Goal: Task Accomplishment & Management: Manage account settings

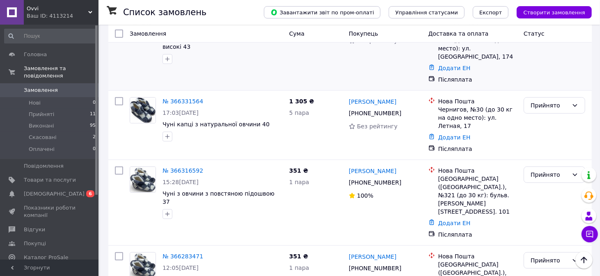
scroll to position [205, 0]
click at [52, 187] on link "[DEMOGRAPHIC_DATA] 0 6" at bounding box center [50, 194] width 101 height 14
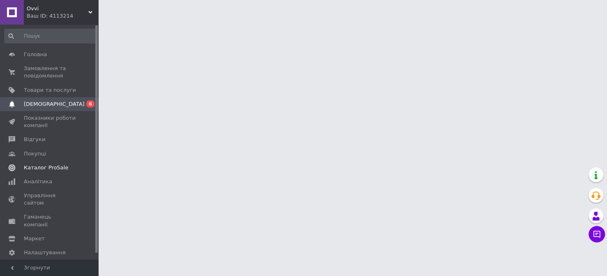
click at [52, 174] on link "Каталог ProSale" at bounding box center [50, 168] width 101 height 14
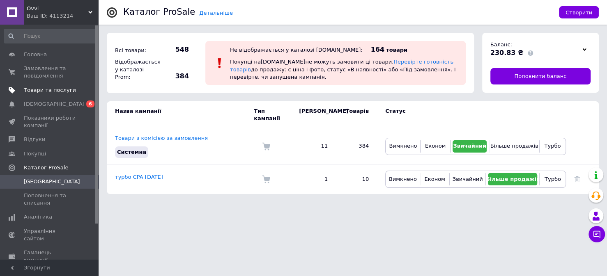
click at [55, 89] on span "Товари та послуги" at bounding box center [50, 90] width 52 height 7
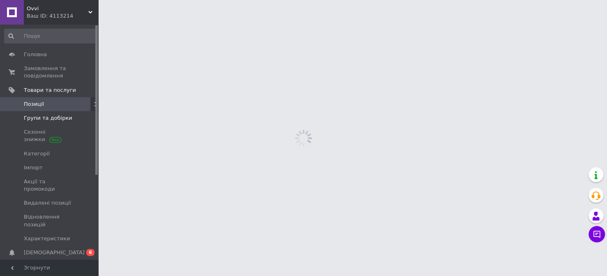
click at [51, 117] on span "Групи та добірки" at bounding box center [48, 118] width 48 height 7
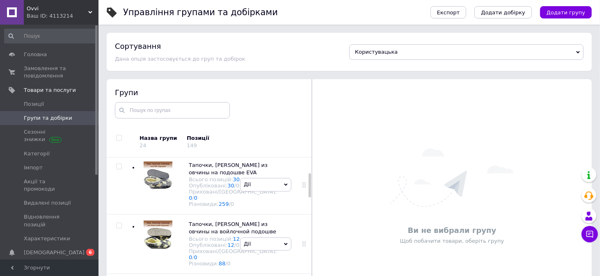
scroll to position [123, 0]
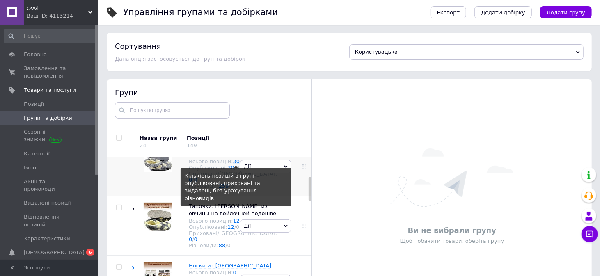
click at [233, 165] on link "30" at bounding box center [236, 161] width 7 height 6
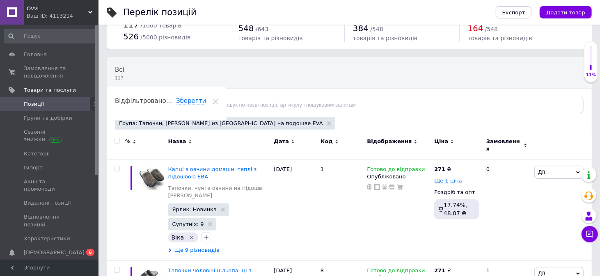
scroll to position [41, 0]
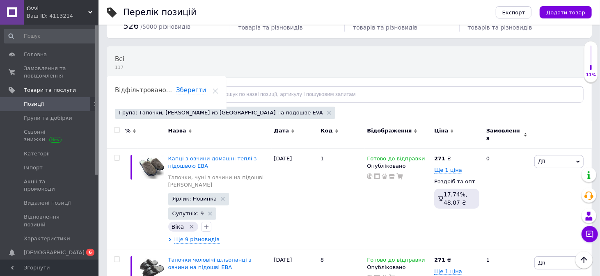
click at [450, 130] on icon at bounding box center [452, 131] width 4 height 4
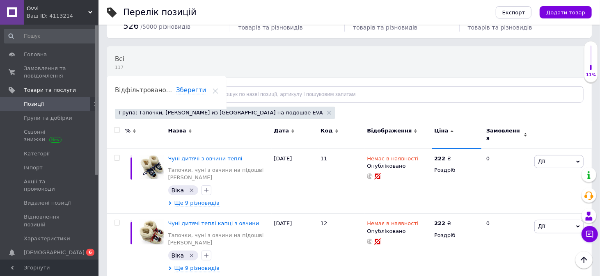
click at [450, 130] on icon at bounding box center [452, 131] width 4 height 4
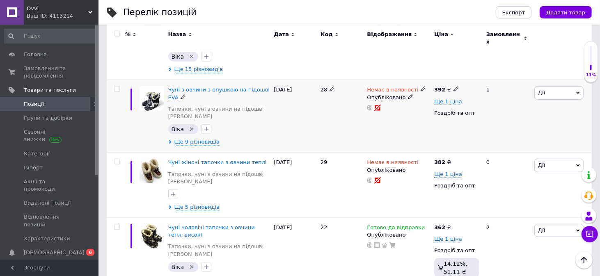
scroll to position [328, 0]
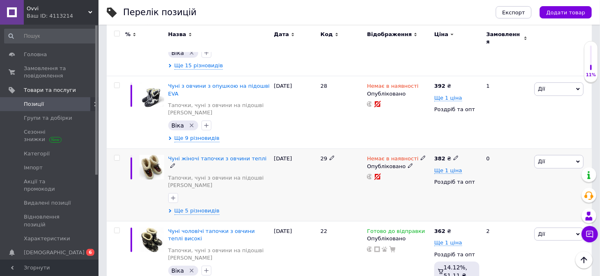
click at [213, 169] on div "Чуні жіночі тапочки з овчини теплі Тапочки, чуні з овчини на підошві [PERSON_NA…" at bounding box center [219, 185] width 106 height 73
click at [208, 207] on span "Ще 5 різновидів" at bounding box center [196, 210] width 45 height 7
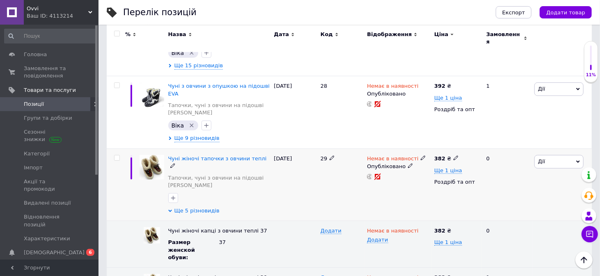
click at [208, 207] on span "Ще 5 різновидів" at bounding box center [196, 210] width 45 height 7
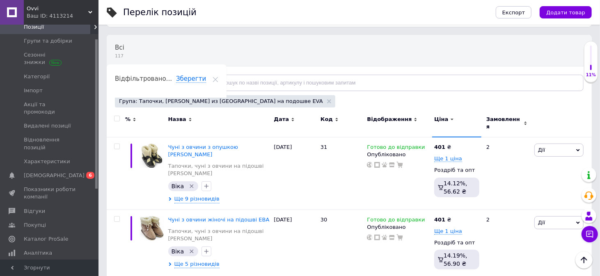
scroll to position [133, 0]
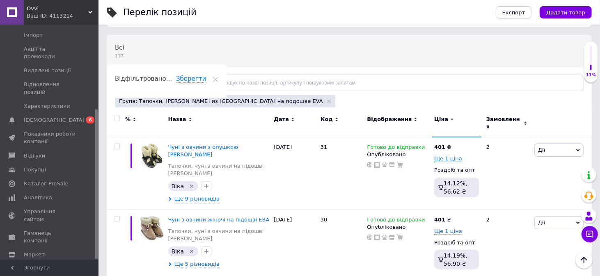
drag, startPoint x: 96, startPoint y: 107, endPoint x: 87, endPoint y: 240, distance: 133.7
click at [89, 240] on div "Головна Замовлення та повідомлення 0 0 Товари та послуги Позиції Групи та добір…" at bounding box center [49, 142] width 98 height 235
click at [32, 251] on span "Маркет" at bounding box center [34, 254] width 21 height 7
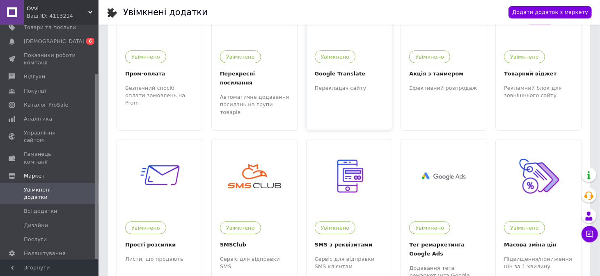
scroll to position [123, 0]
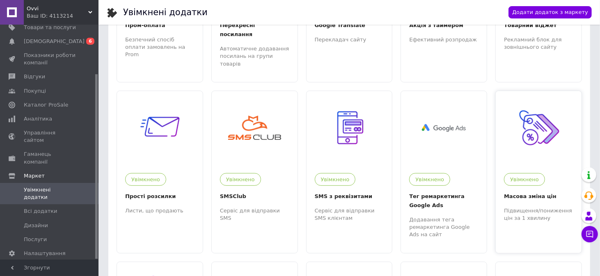
click at [543, 103] on img at bounding box center [538, 128] width 50 height 50
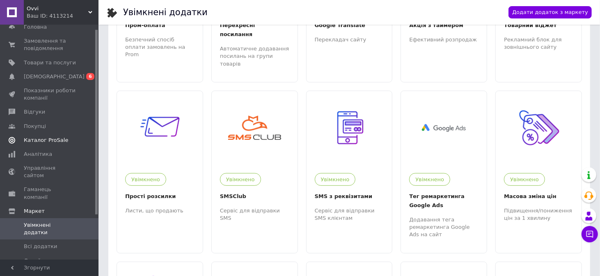
scroll to position [0, 0]
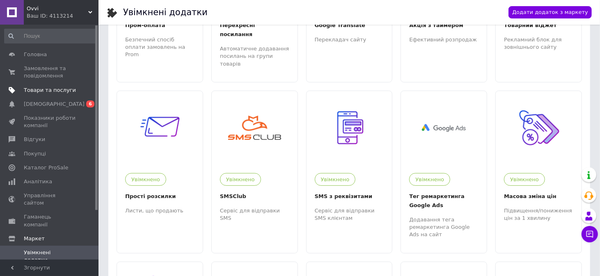
click at [53, 88] on span "Товари та послуги" at bounding box center [50, 90] width 52 height 7
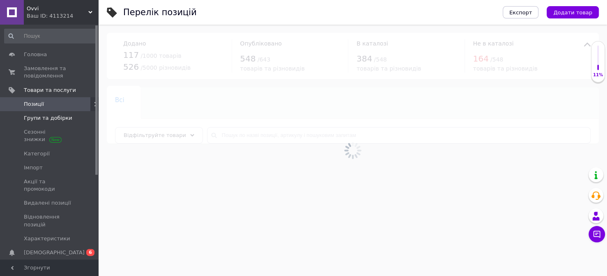
click at [57, 117] on span "Групи та добірки" at bounding box center [48, 118] width 48 height 7
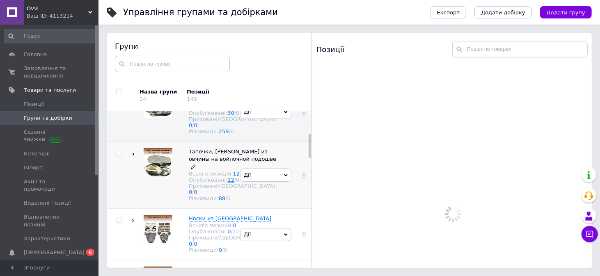
scroll to position [174, 0]
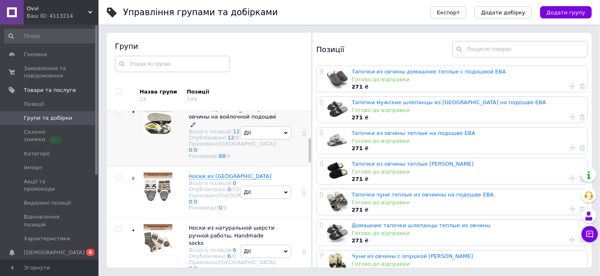
click at [196, 127] on icon at bounding box center [193, 124] width 5 height 5
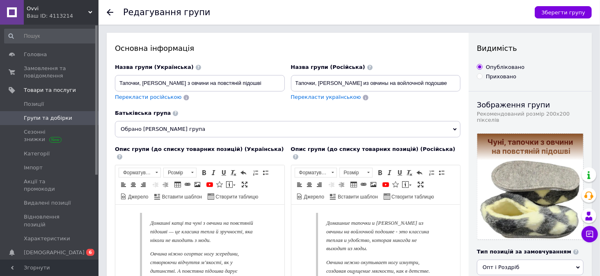
click at [111, 10] on icon at bounding box center [110, 12] width 7 height 7
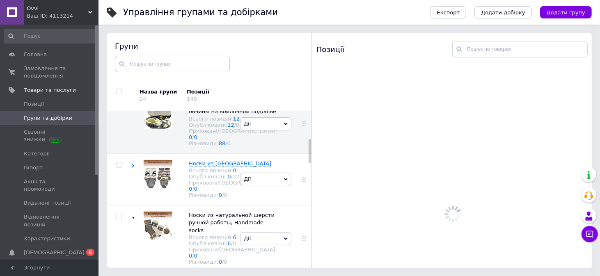
scroll to position [186, 0]
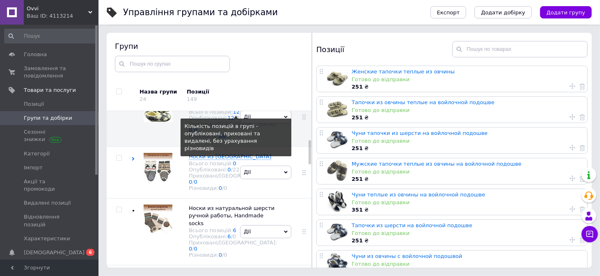
click at [233, 115] on link "12" at bounding box center [236, 112] width 7 height 6
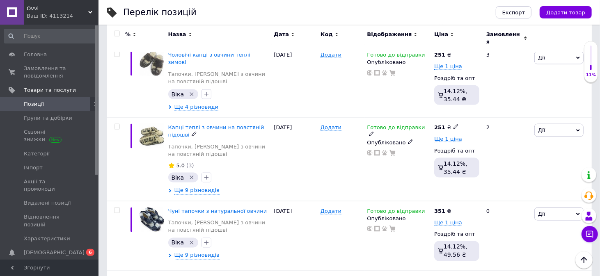
scroll to position [798, 0]
